Goal: Information Seeking & Learning: Learn about a topic

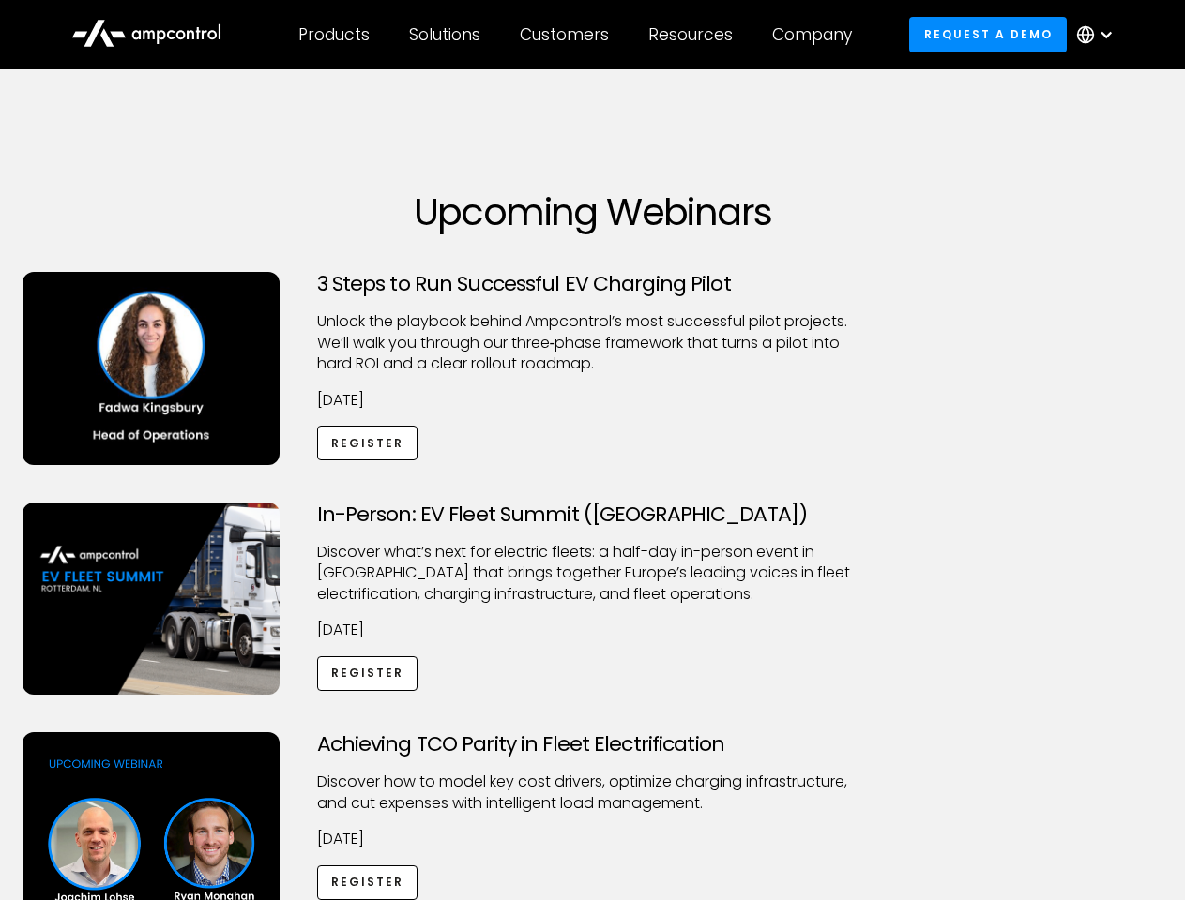
click at [577, 35] on div "Customers" at bounding box center [564, 34] width 89 height 21
click at [333, 35] on div "Products" at bounding box center [333, 34] width 71 height 21
click at [446, 35] on div "Solutions" at bounding box center [444, 34] width 71 height 21
click at [567, 35] on div "Customers" at bounding box center [564, 34] width 89 height 21
click at [694, 35] on div "Resources" at bounding box center [690, 34] width 84 height 21
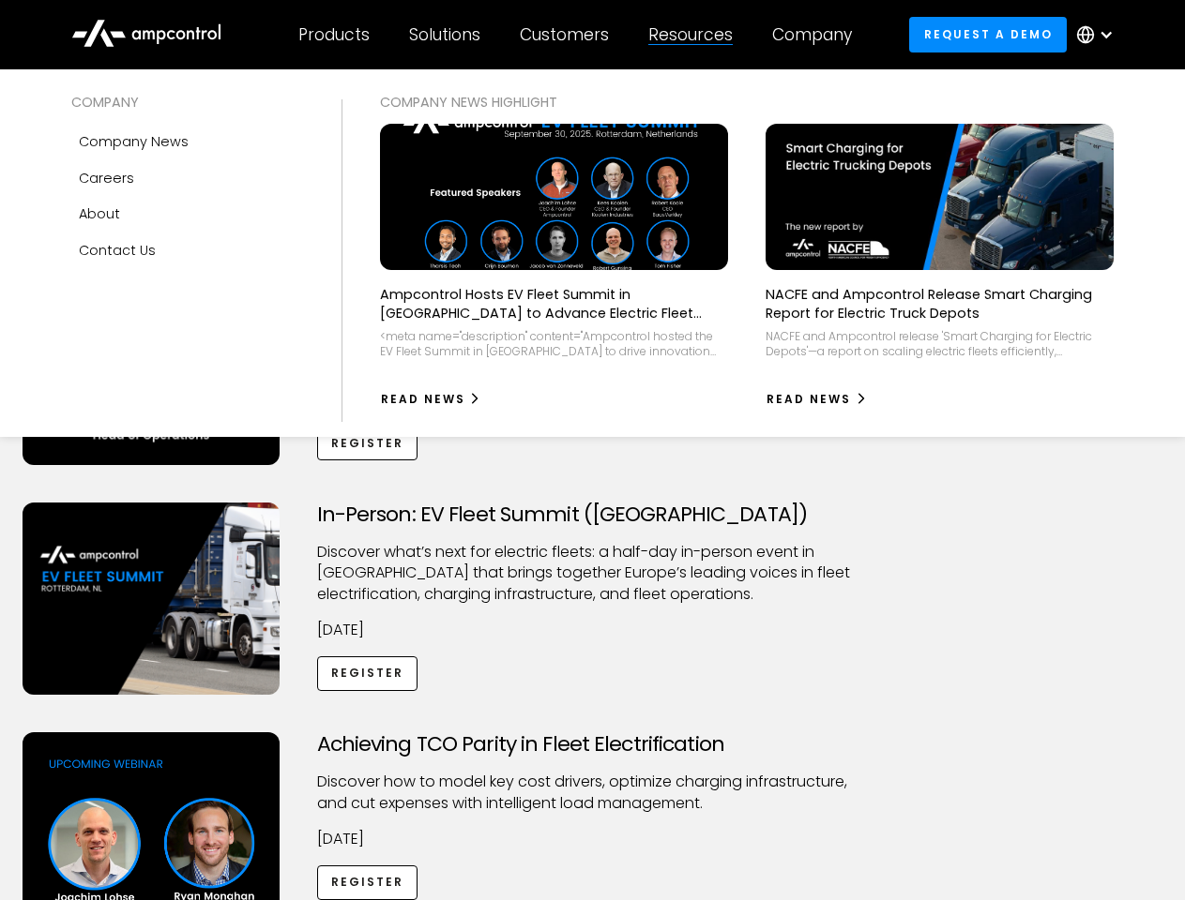
click at [818, 35] on div "Company" at bounding box center [812, 34] width 80 height 21
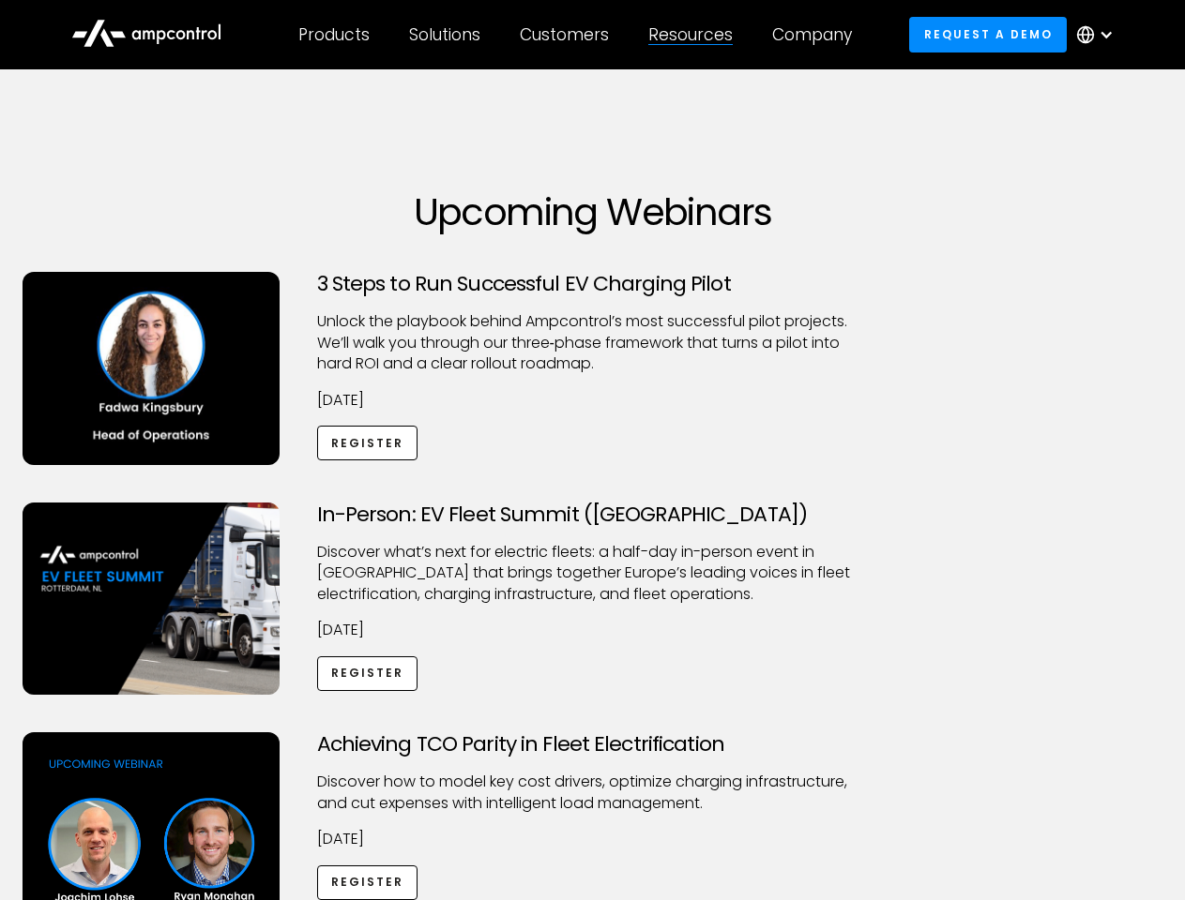
click at [1099, 35] on div at bounding box center [1105, 34] width 15 height 15
click at [577, 35] on div "Customers" at bounding box center [564, 34] width 89 height 21
click at [333, 35] on div "Products" at bounding box center [333, 34] width 71 height 21
click at [446, 35] on div "Solutions" at bounding box center [444, 34] width 71 height 21
click at [567, 35] on div "Customers" at bounding box center [564, 34] width 89 height 21
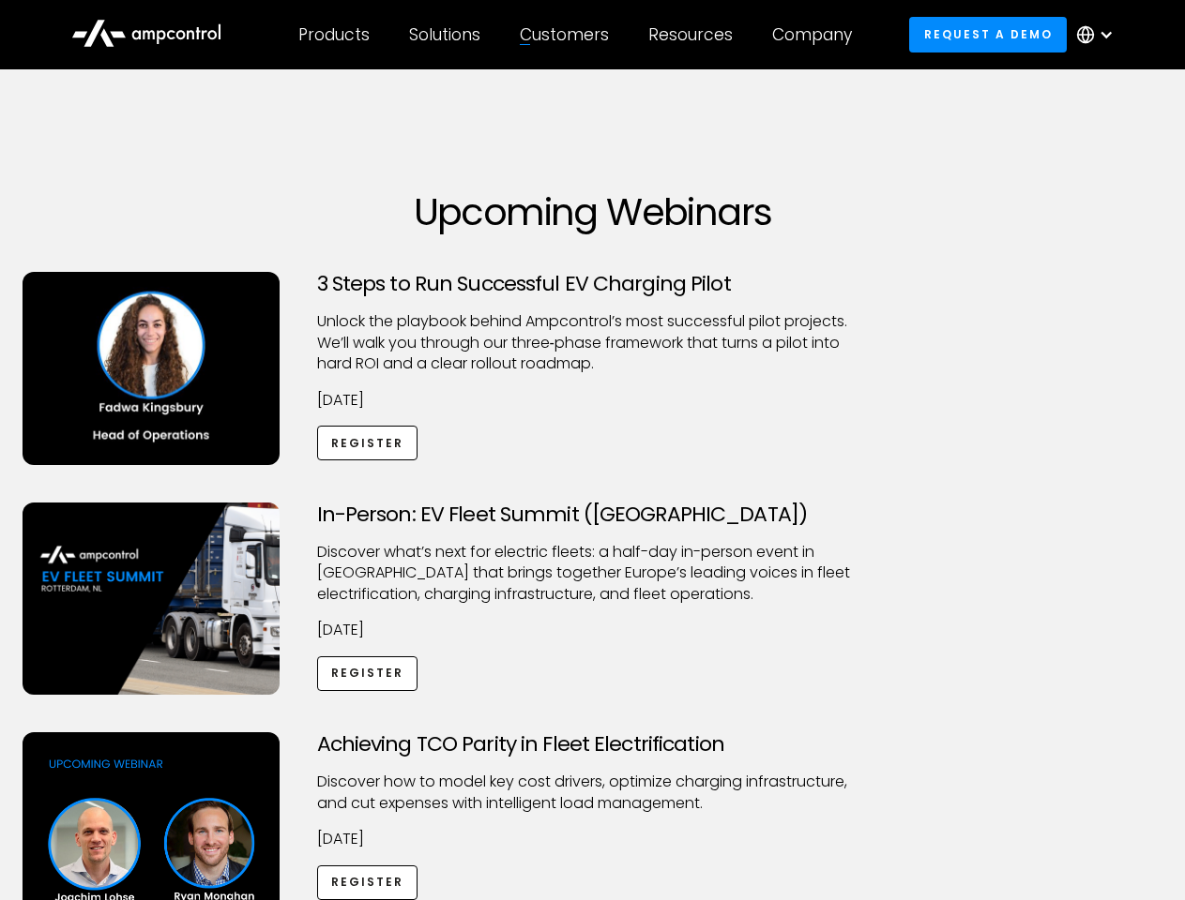
click at [694, 35] on div "Resources" at bounding box center [690, 34] width 84 height 21
click at [818, 35] on div "Company" at bounding box center [812, 34] width 80 height 21
click at [1099, 35] on div at bounding box center [1105, 34] width 15 height 15
